Goal: Transaction & Acquisition: Purchase product/service

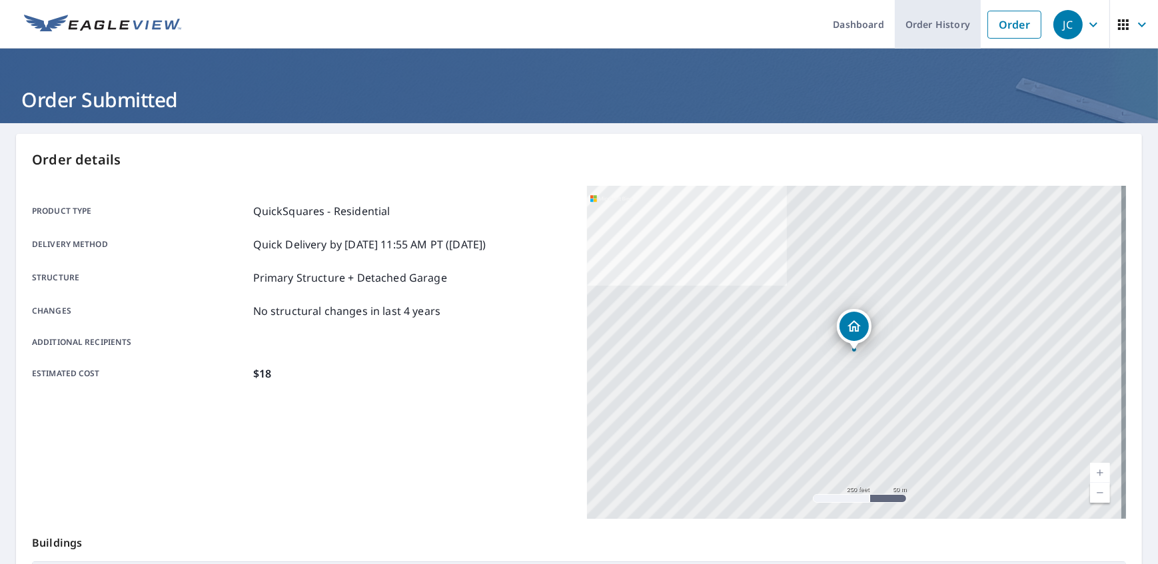
drag, startPoint x: 1025, startPoint y: 31, endPoint x: 919, endPoint y: 44, distance: 106.7
click at [1025, 31] on link "Order" at bounding box center [1014, 25] width 54 height 28
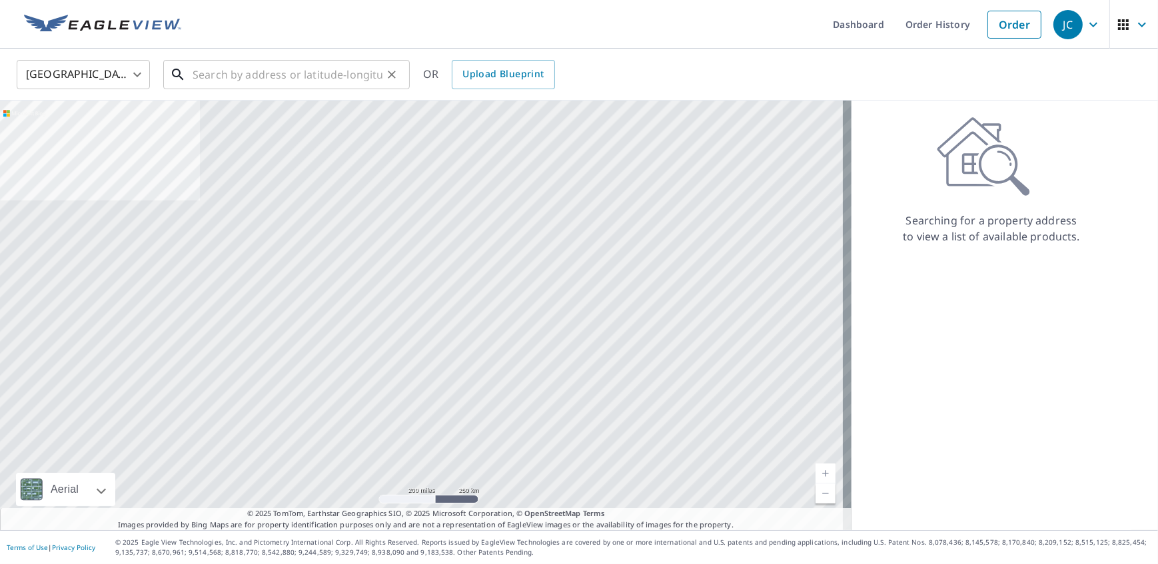
click at [205, 73] on input "text" at bounding box center [288, 74] width 190 height 37
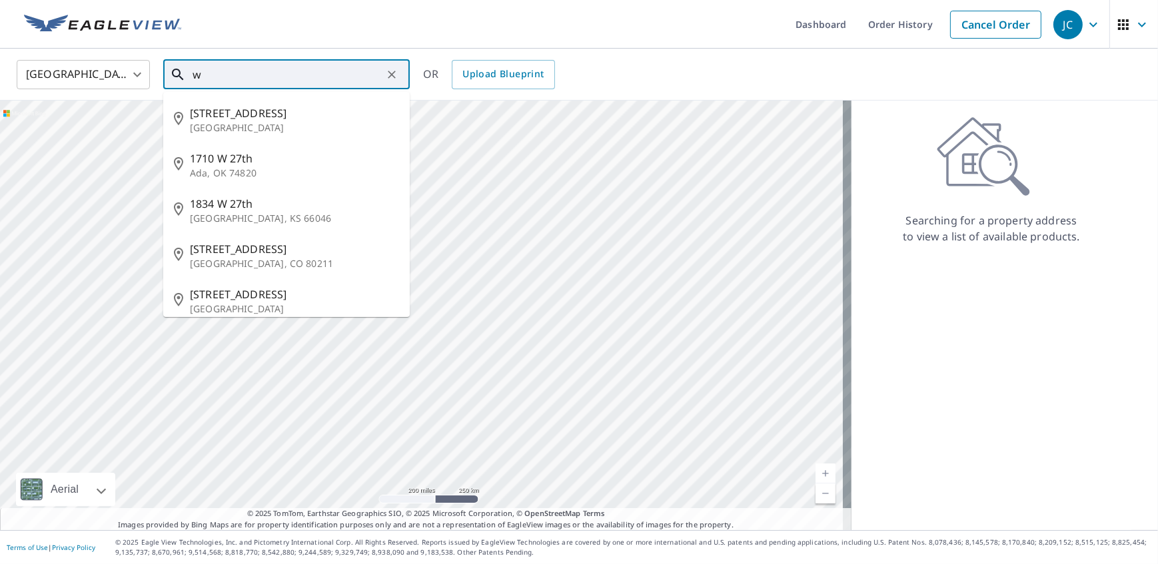
type input "w"
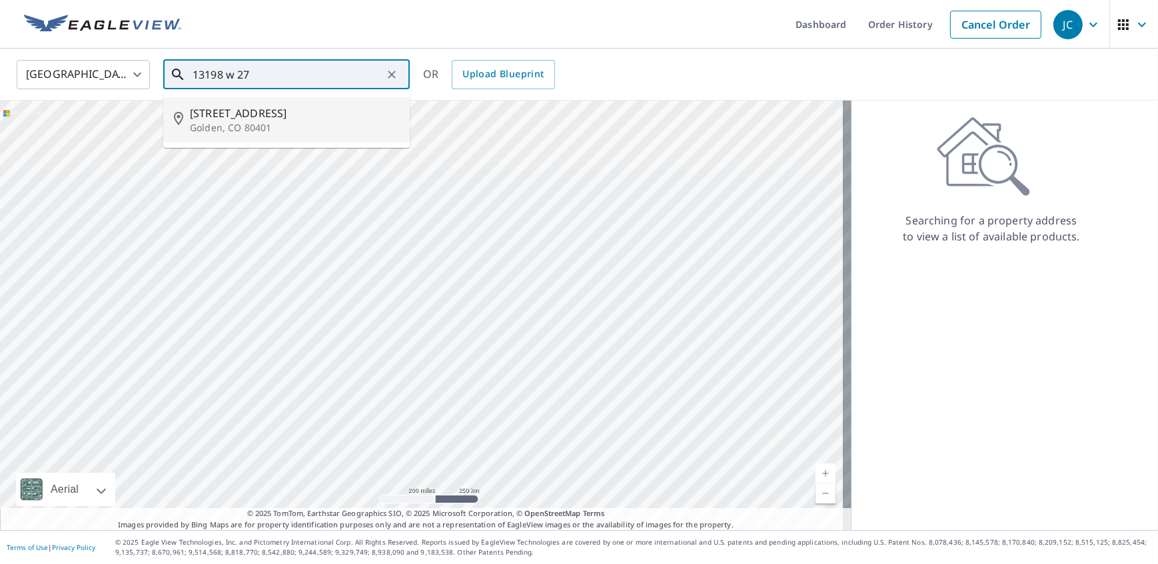
click at [266, 120] on span "[STREET_ADDRESS]" at bounding box center [294, 113] width 209 height 16
type input "[STREET_ADDRESS]"
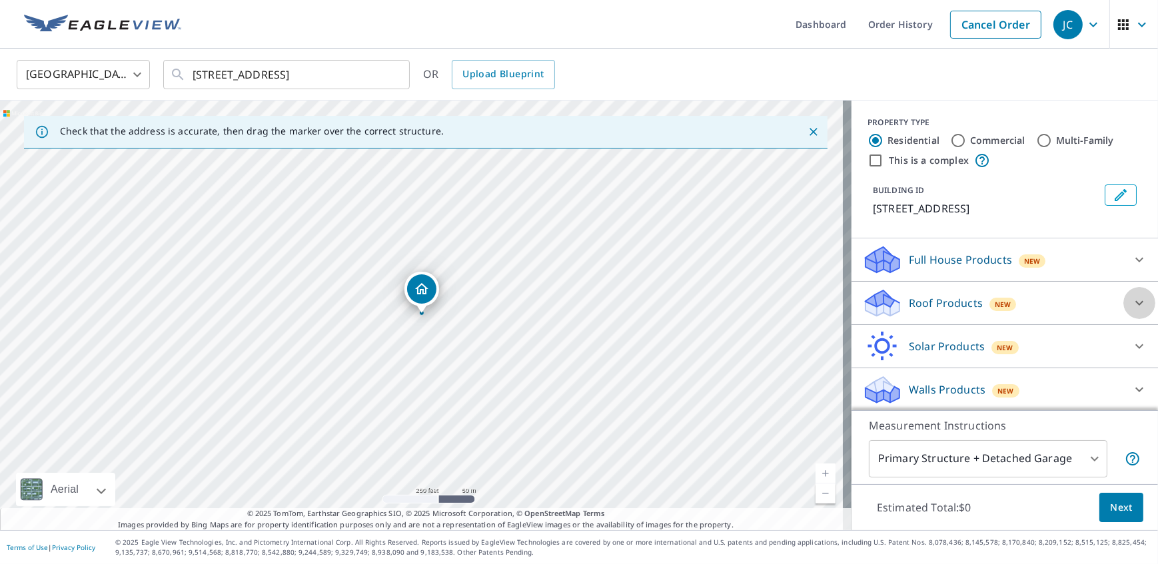
click at [1131, 306] on icon at bounding box center [1139, 303] width 16 height 16
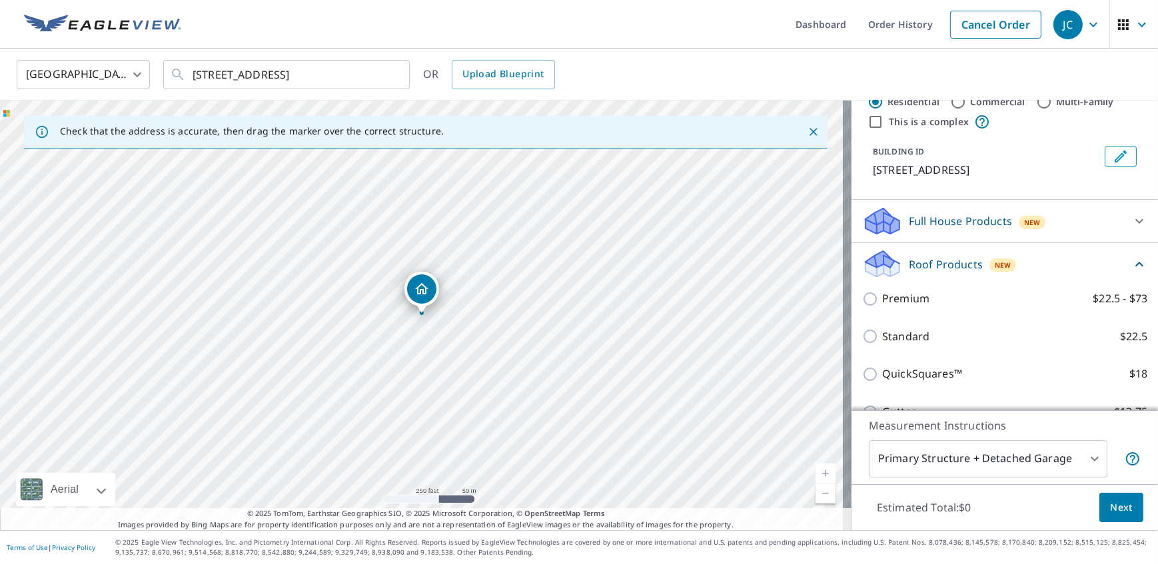
scroll to position [60, 0]
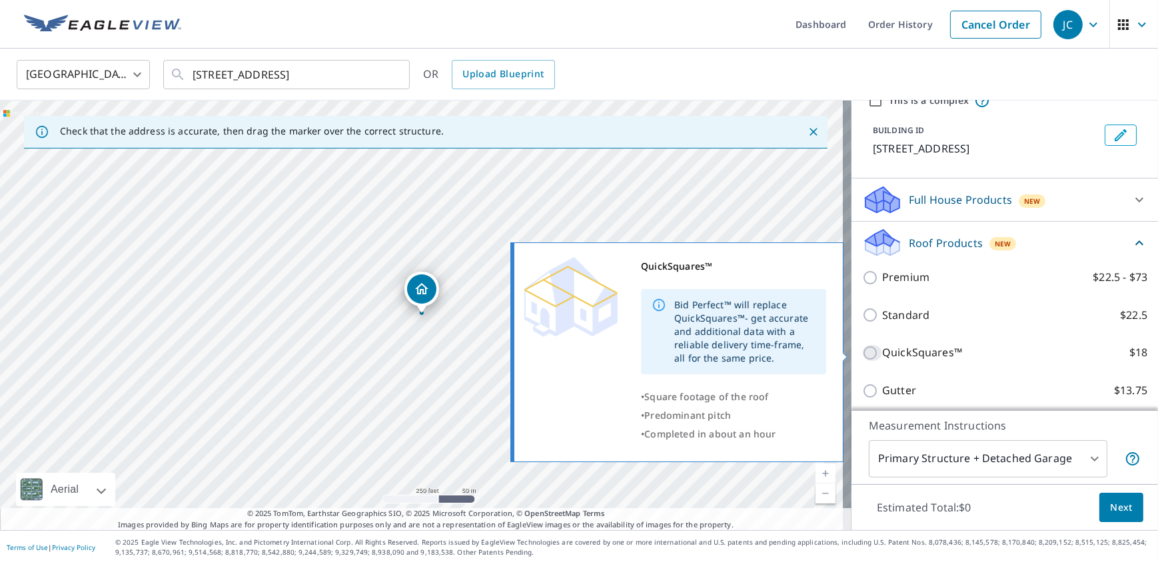
click at [862, 352] on input "QuickSquares™ $18" at bounding box center [872, 353] width 20 height 16
checkbox input "true"
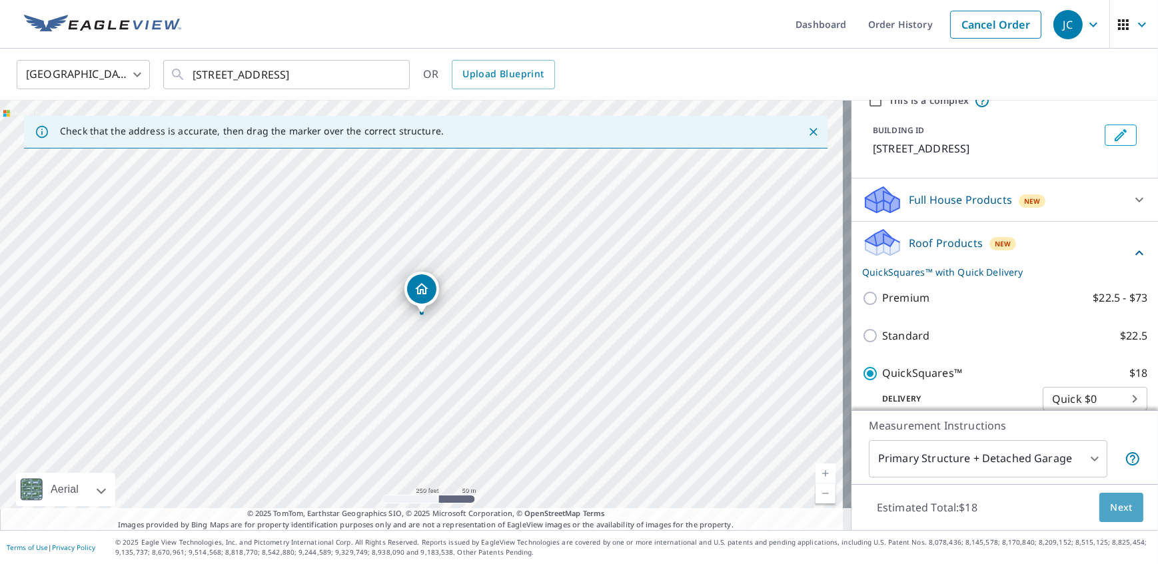
click at [1123, 501] on span "Next" at bounding box center [1121, 508] width 23 height 17
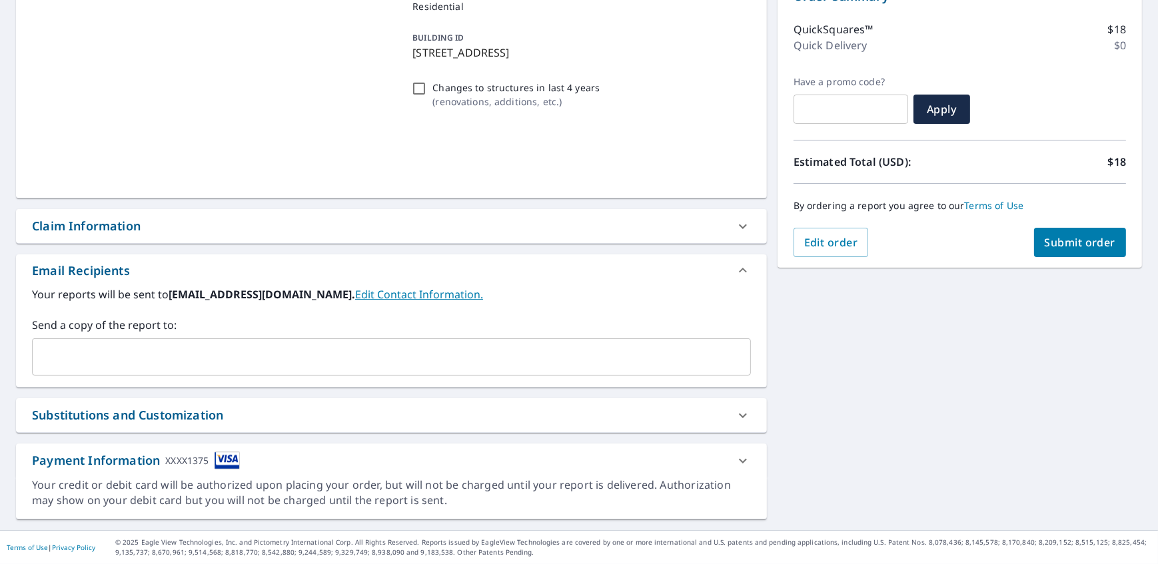
scroll to position [156, 0]
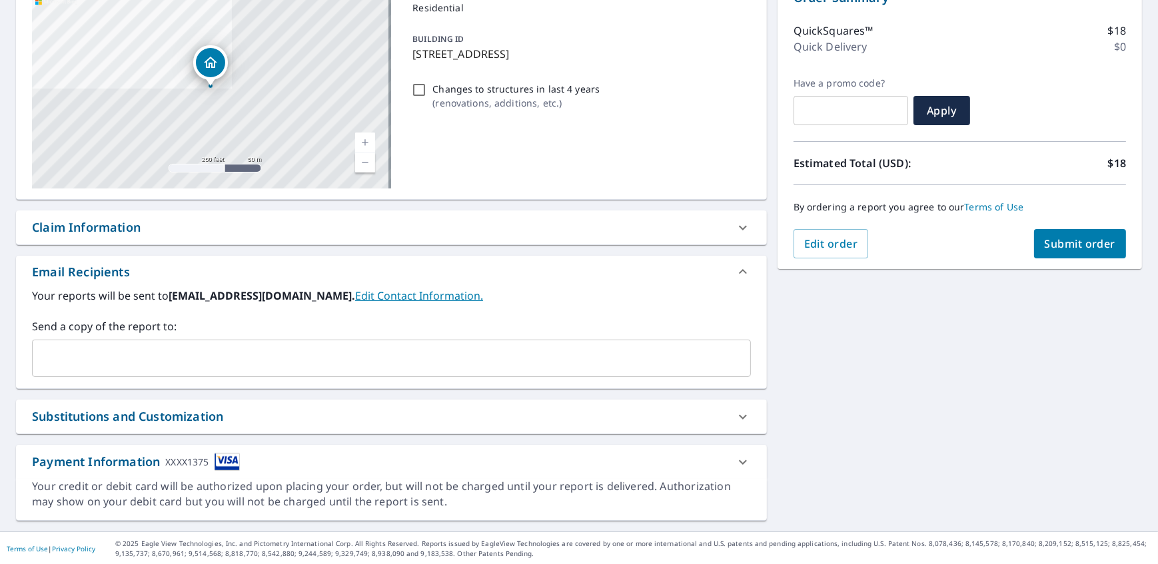
click at [60, 351] on input "text" at bounding box center [381, 358] width 687 height 25
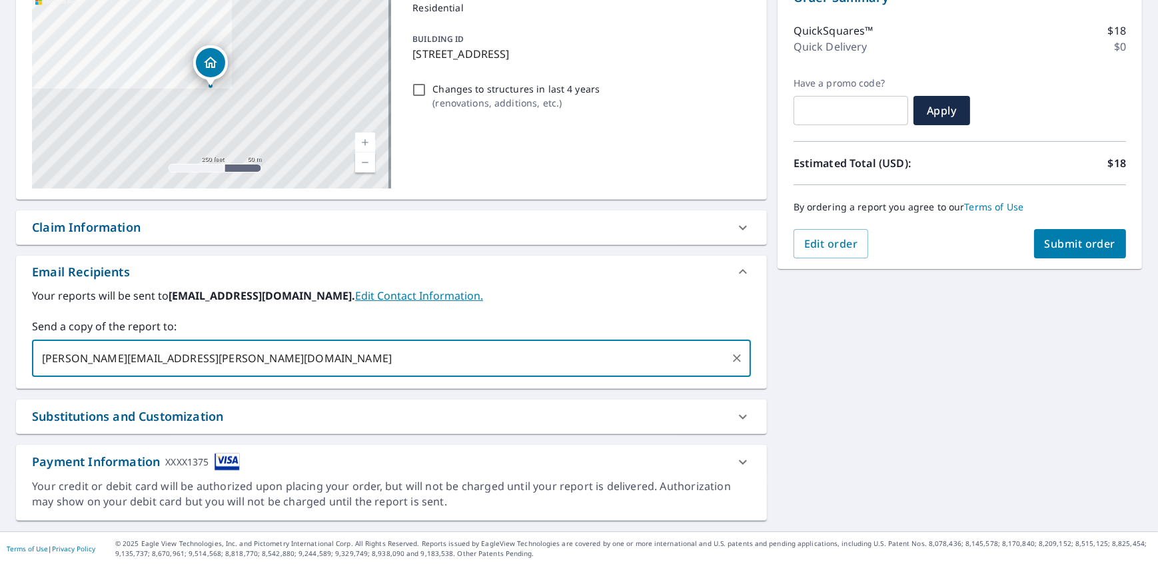
type input "[PERSON_NAME][EMAIL_ADDRESS][PERSON_NAME][DOMAIN_NAME]"
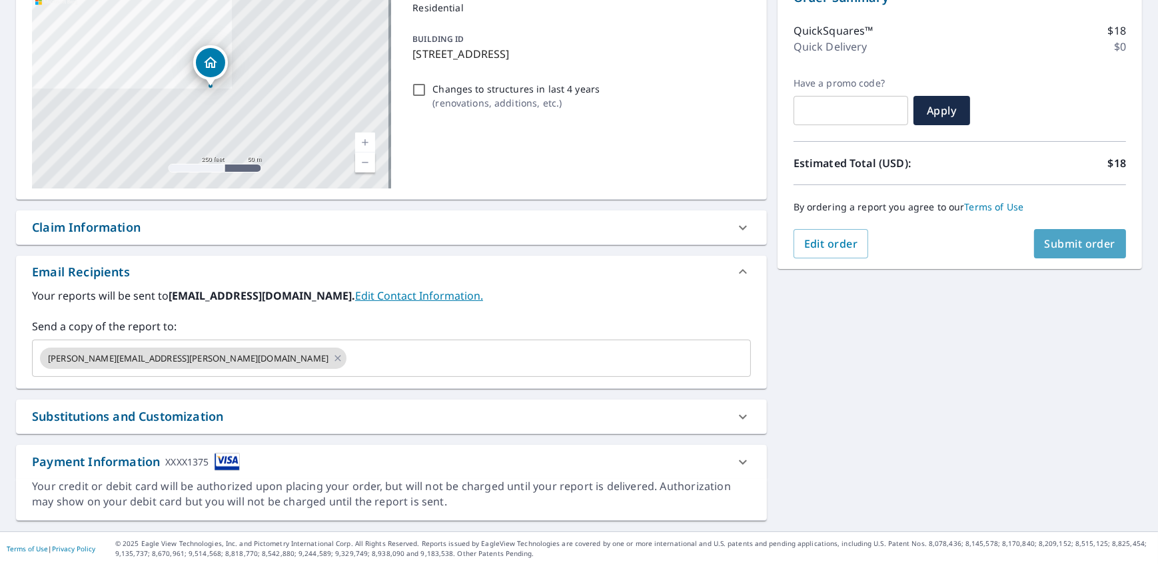
click at [1064, 240] on span "Submit order" at bounding box center [1080, 244] width 71 height 15
checkbox input "true"
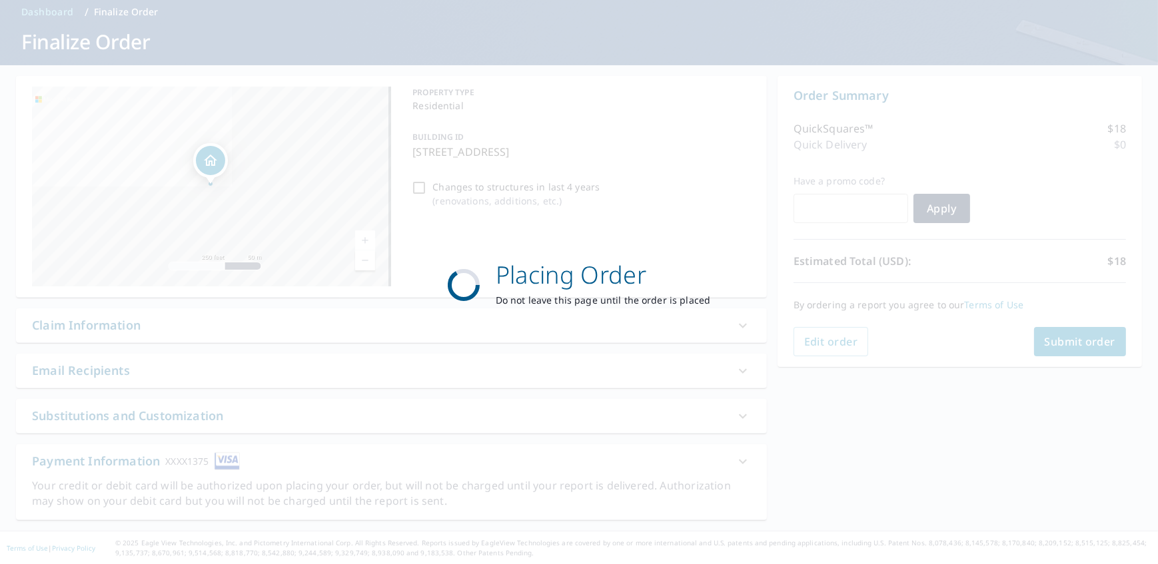
scroll to position [57, 0]
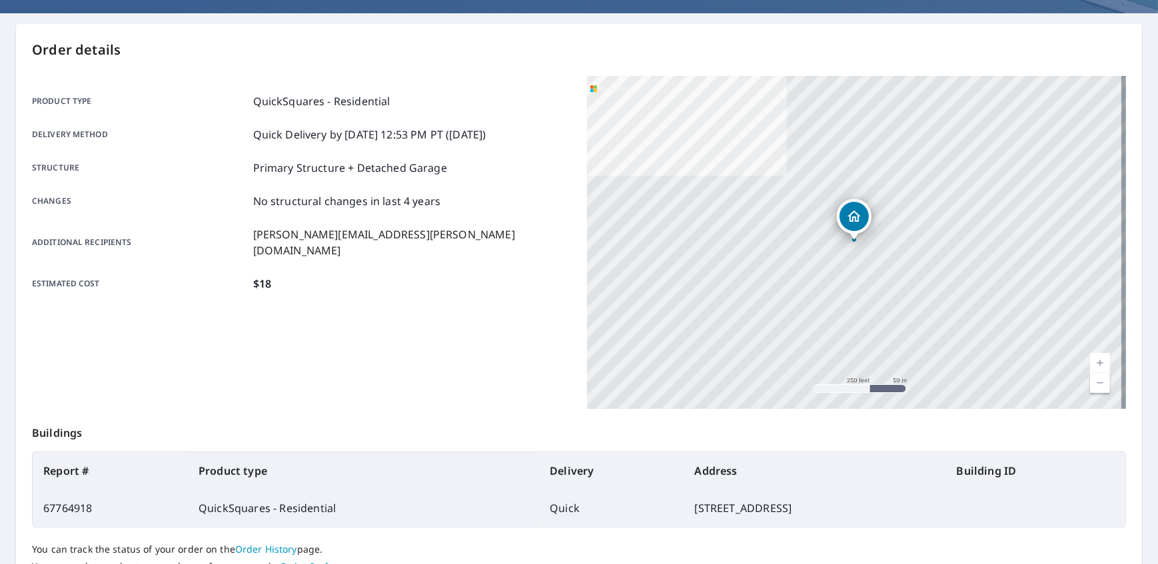
scroll to position [219, 0]
